Goal: Information Seeking & Learning: Learn about a topic

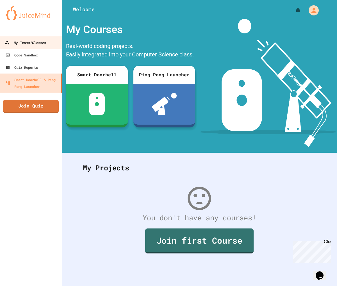
click at [23, 39] on link "My Teams/Classes" at bounding box center [31, 42] width 64 height 13
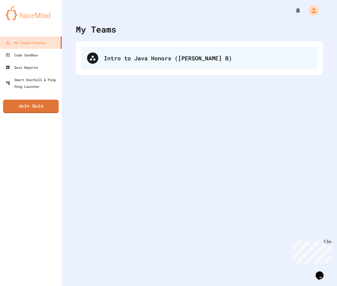
click at [175, 65] on div "Intro to Java Honors ([PERSON_NAME] B)" at bounding box center [199, 58] width 236 height 22
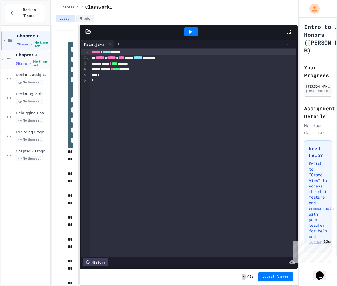
click at [42, 59] on div "Chapter 2 5 items • No time set" at bounding box center [32, 60] width 33 height 15
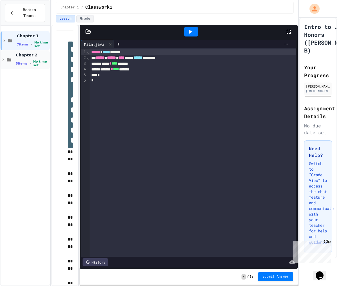
click at [35, 63] on span "No time set" at bounding box center [40, 63] width 15 height 7
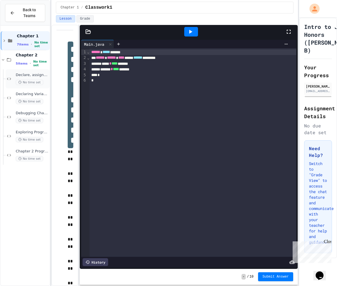
click at [35, 73] on span "Declare, assign, and swap values of variables" at bounding box center [32, 75] width 33 height 5
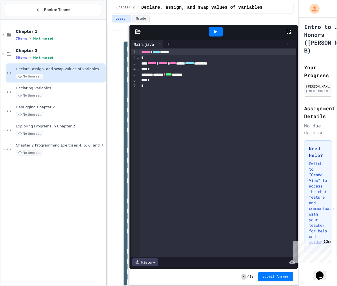
click at [107, 52] on div at bounding box center [106, 143] width 1 height 286
click at [59, 146] on span "Chapter 2 Programming Exercises 4, 5, 6, and 7" at bounding box center [60, 145] width 89 height 5
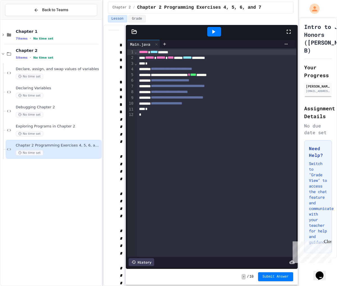
click at [101, 77] on div "**********" at bounding box center [168, 143] width 337 height 286
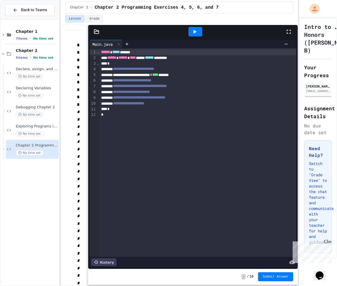
click at [98, 33] on icon at bounding box center [97, 32] width 6 height 6
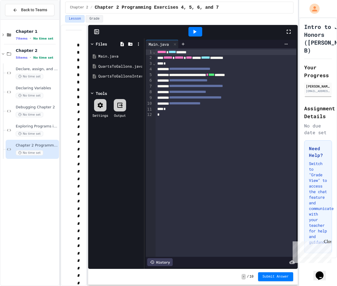
click at [96, 33] on icon at bounding box center [97, 32] width 6 height 6
